Goal: Task Accomplishment & Management: Manage account settings

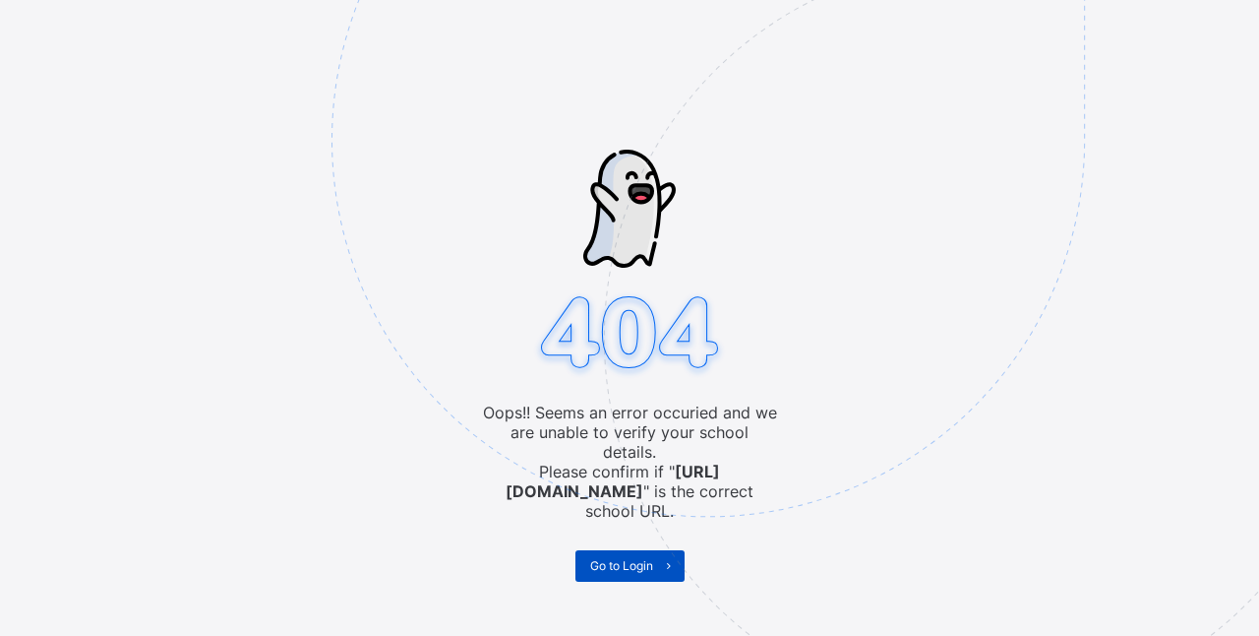
click at [632, 558] on span "Go to Login" at bounding box center [621, 565] width 63 height 15
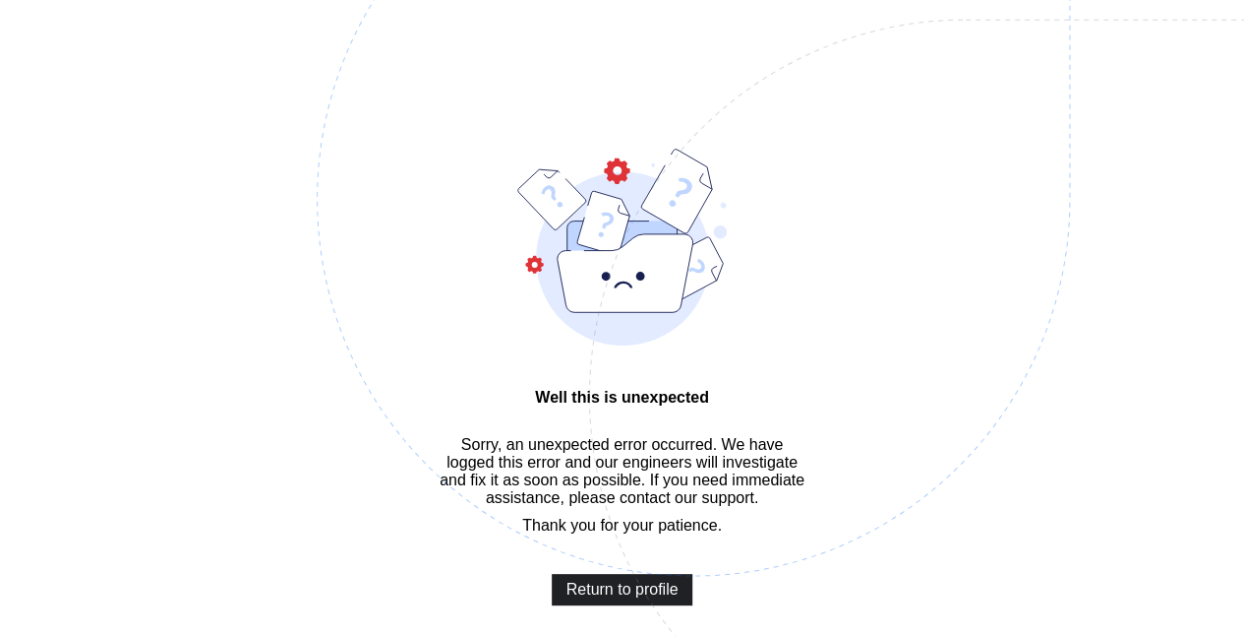
click at [663, 575] on span "Return to profile" at bounding box center [623, 589] width 112 height 18
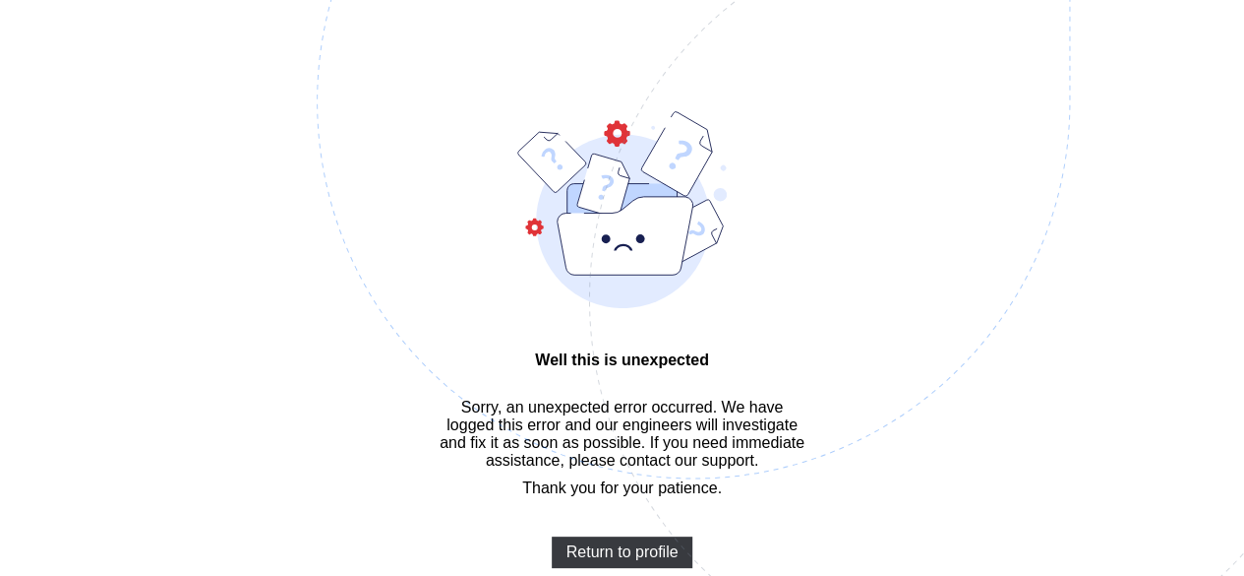
scroll to position [59, 0]
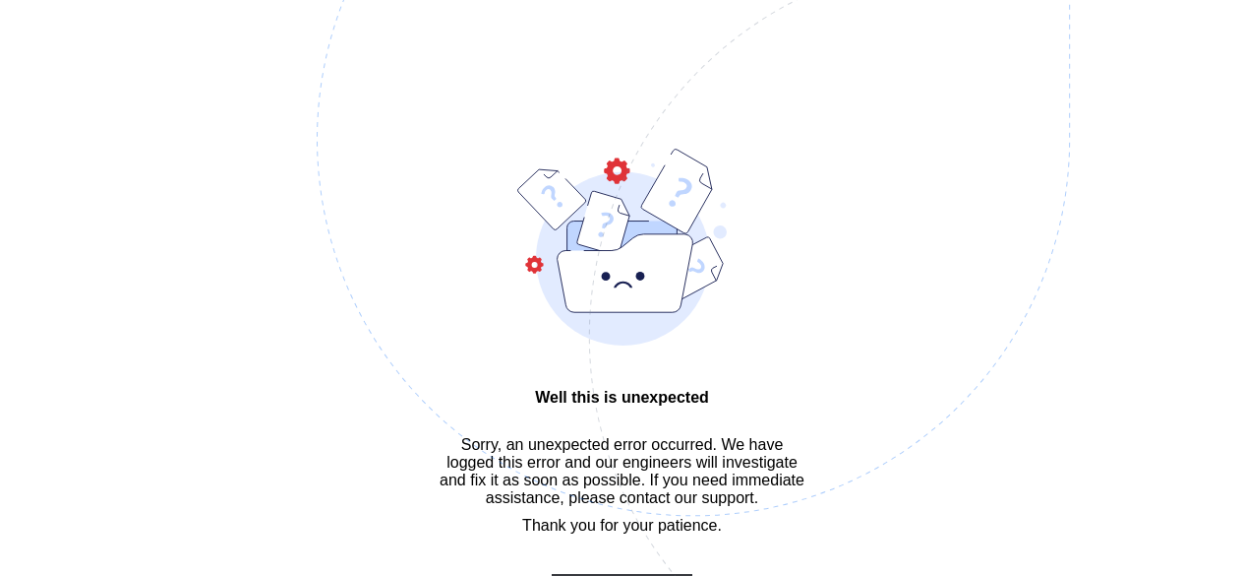
scroll to position [59, 0]
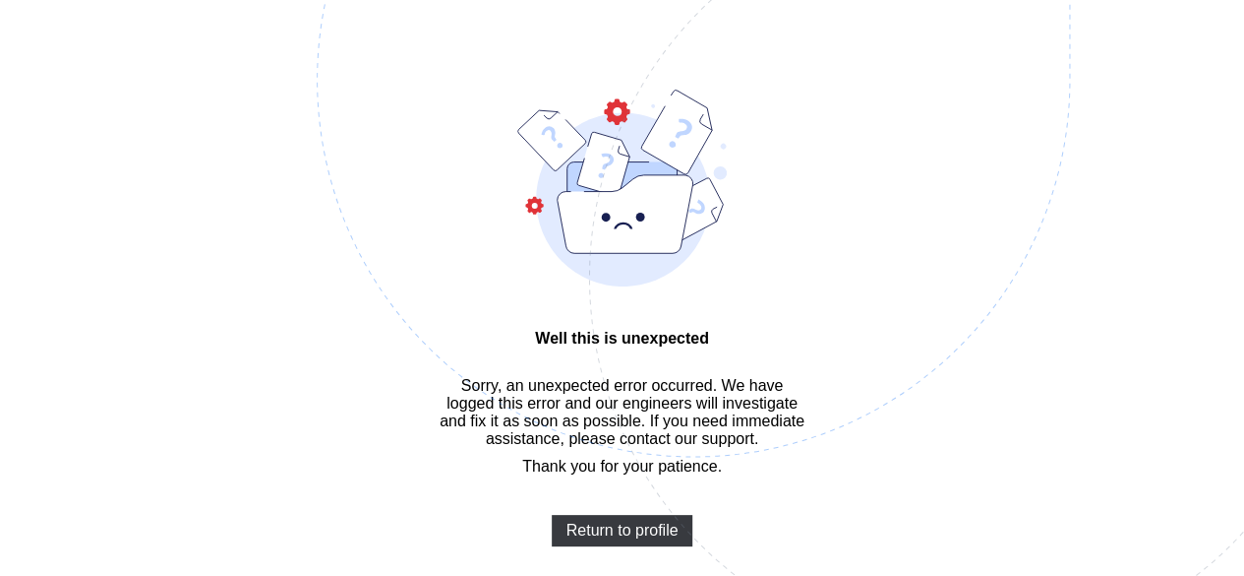
click at [884, 388] on img at bounding box center [830, 178] width 1026 height 951
click at [498, 186] on img at bounding box center [830, 178] width 1026 height 951
